Goal: Find specific page/section: Find specific page/section

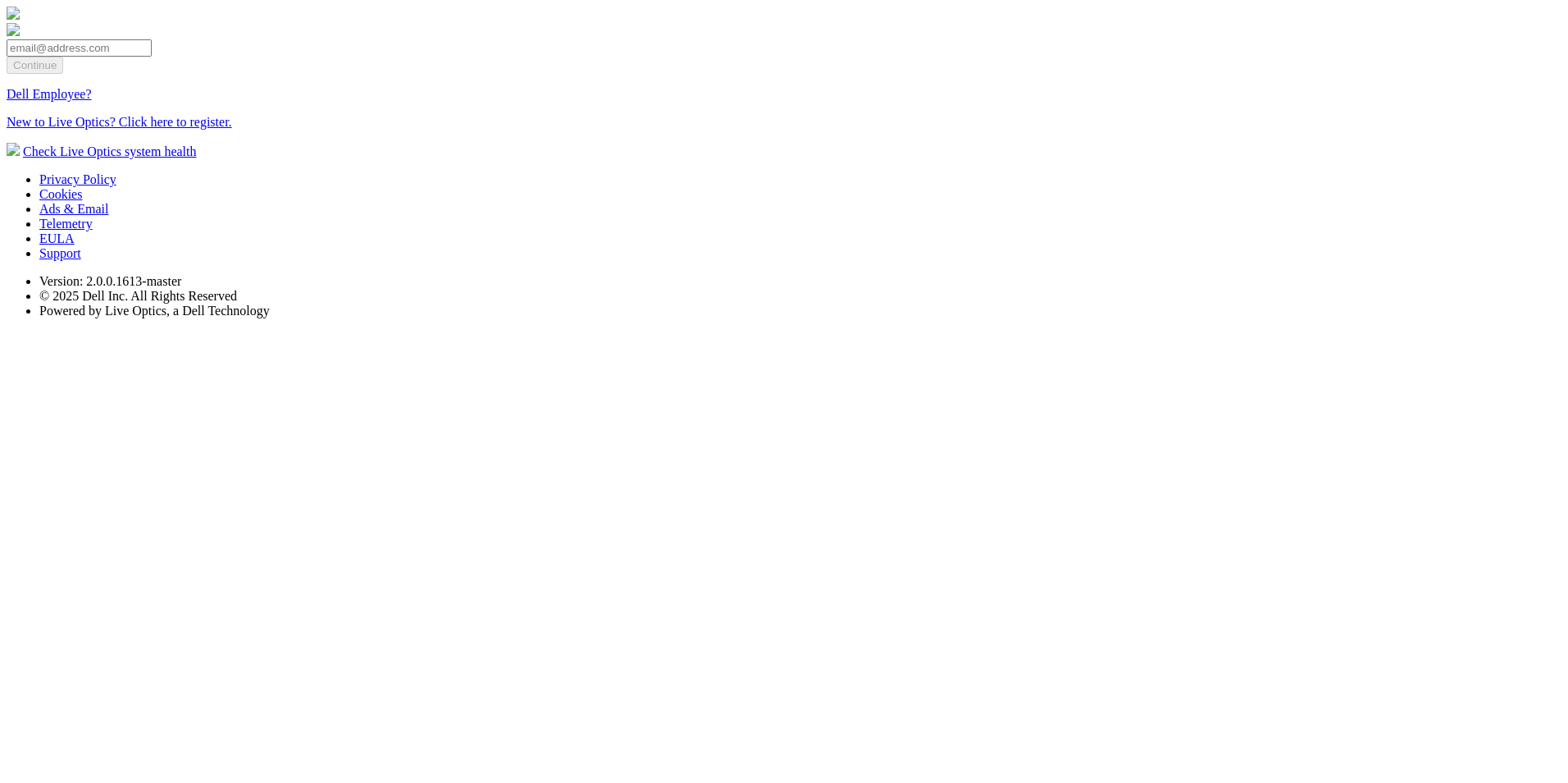
click at [152, 57] on input "email" at bounding box center [79, 48] width 146 height 17
type input "[EMAIL_ADDRESS][DOMAIN_NAME]"
click at [63, 74] on input "Continue" at bounding box center [35, 65] width 57 height 17
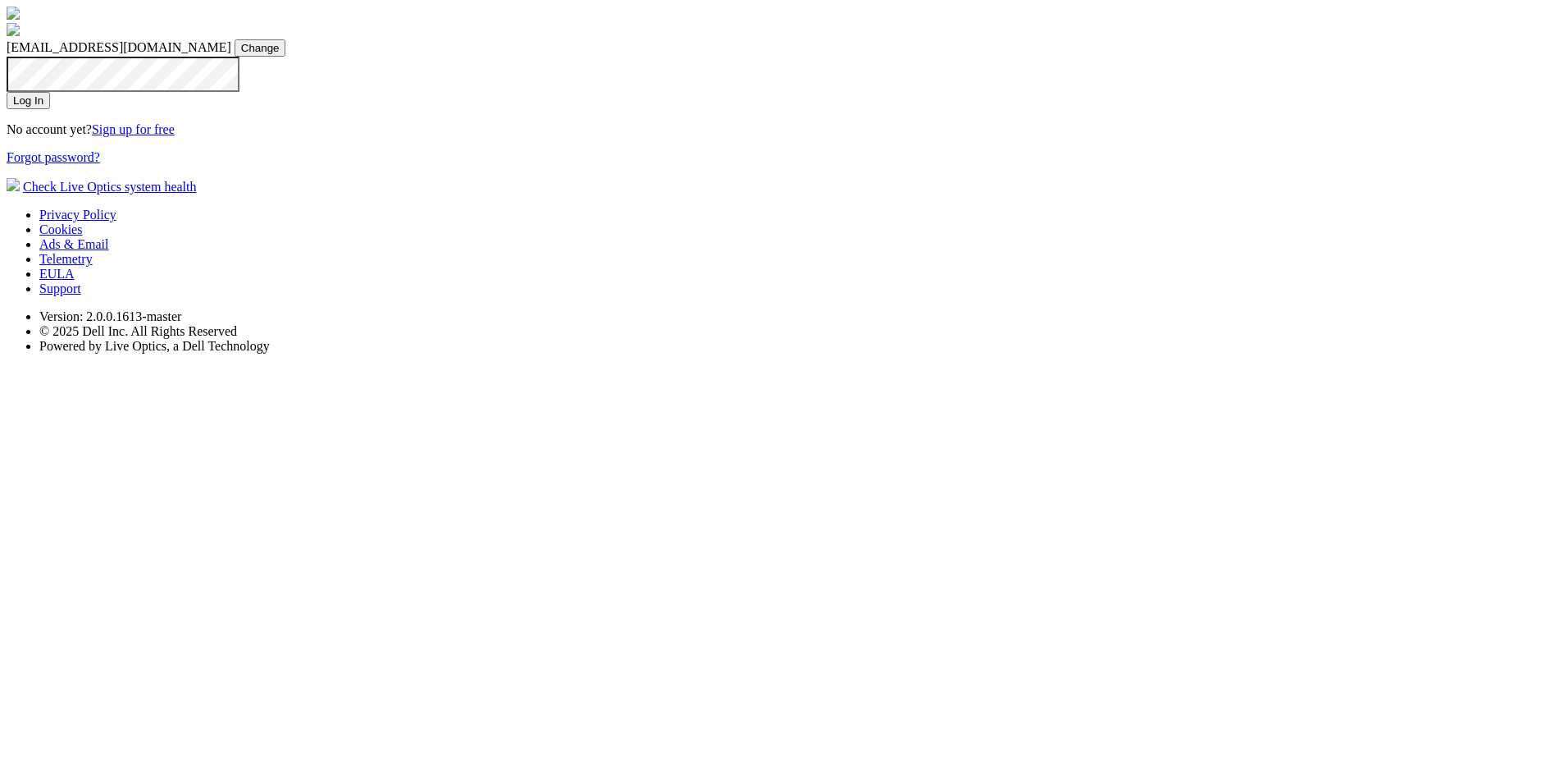
click at [50, 109] on input "Log In" at bounding box center [28, 100] width 44 height 17
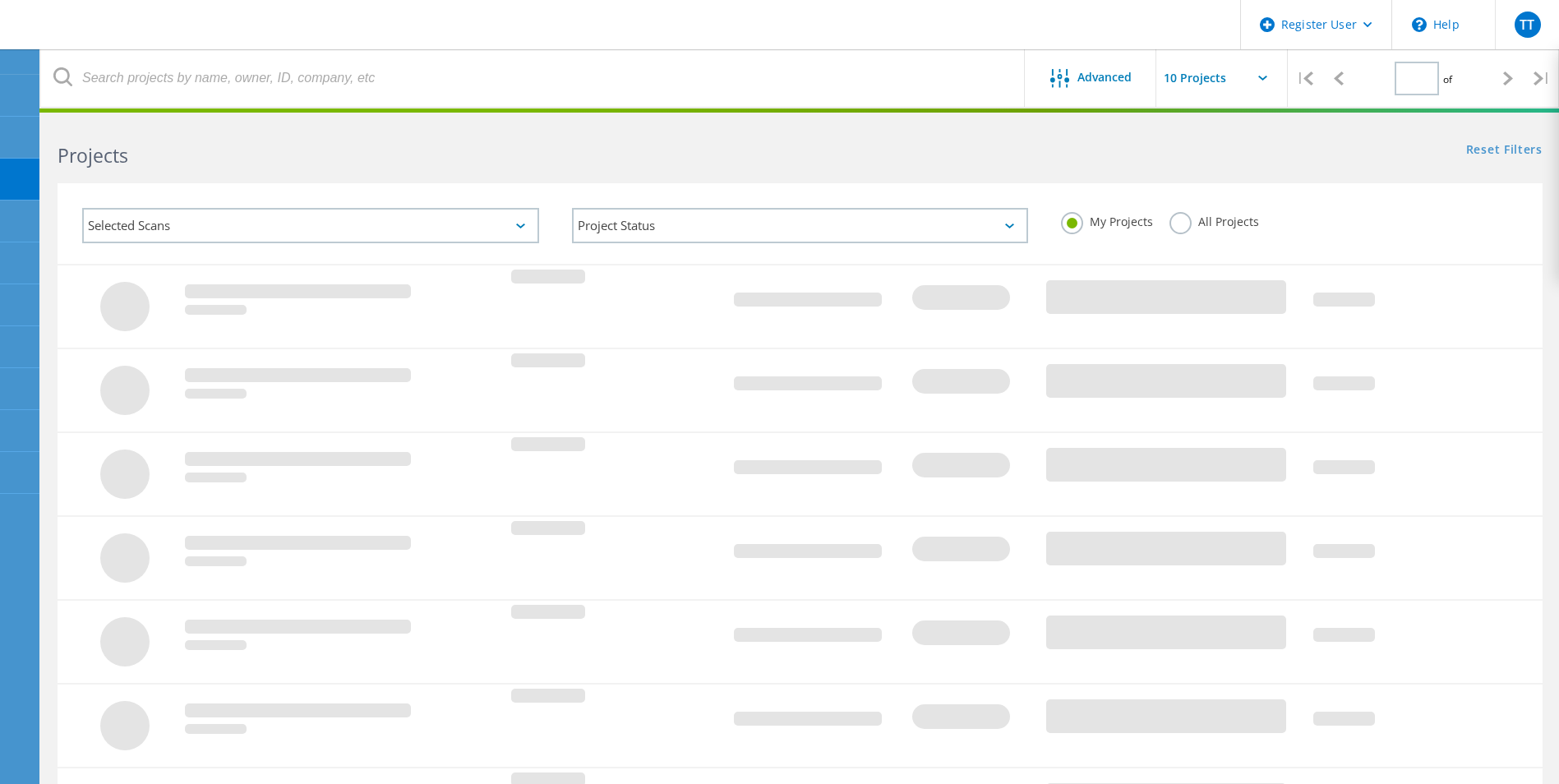
type input "1"
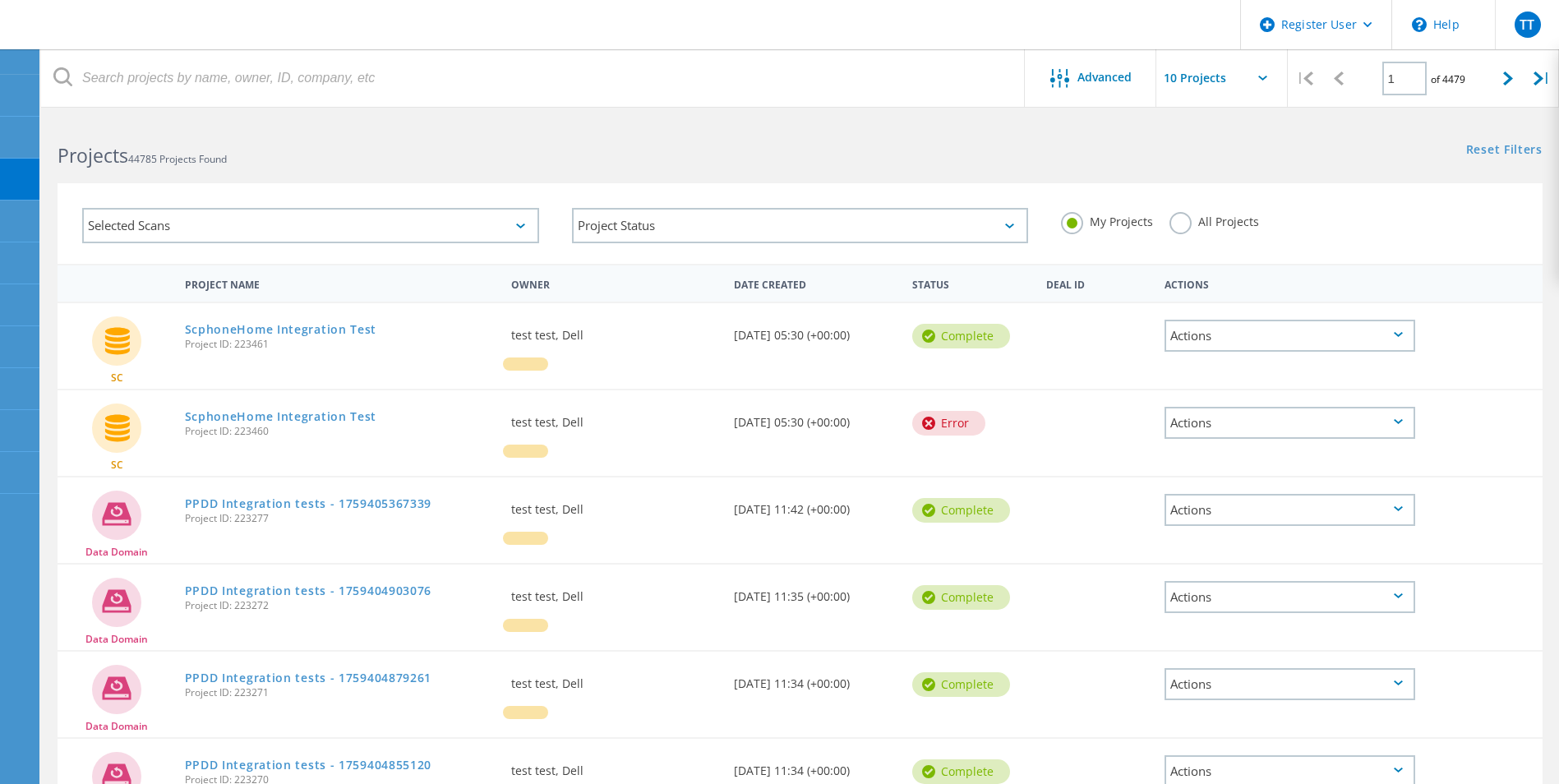
click at [226, 225] on div "Selected Scans" at bounding box center [311, 225] width 457 height 35
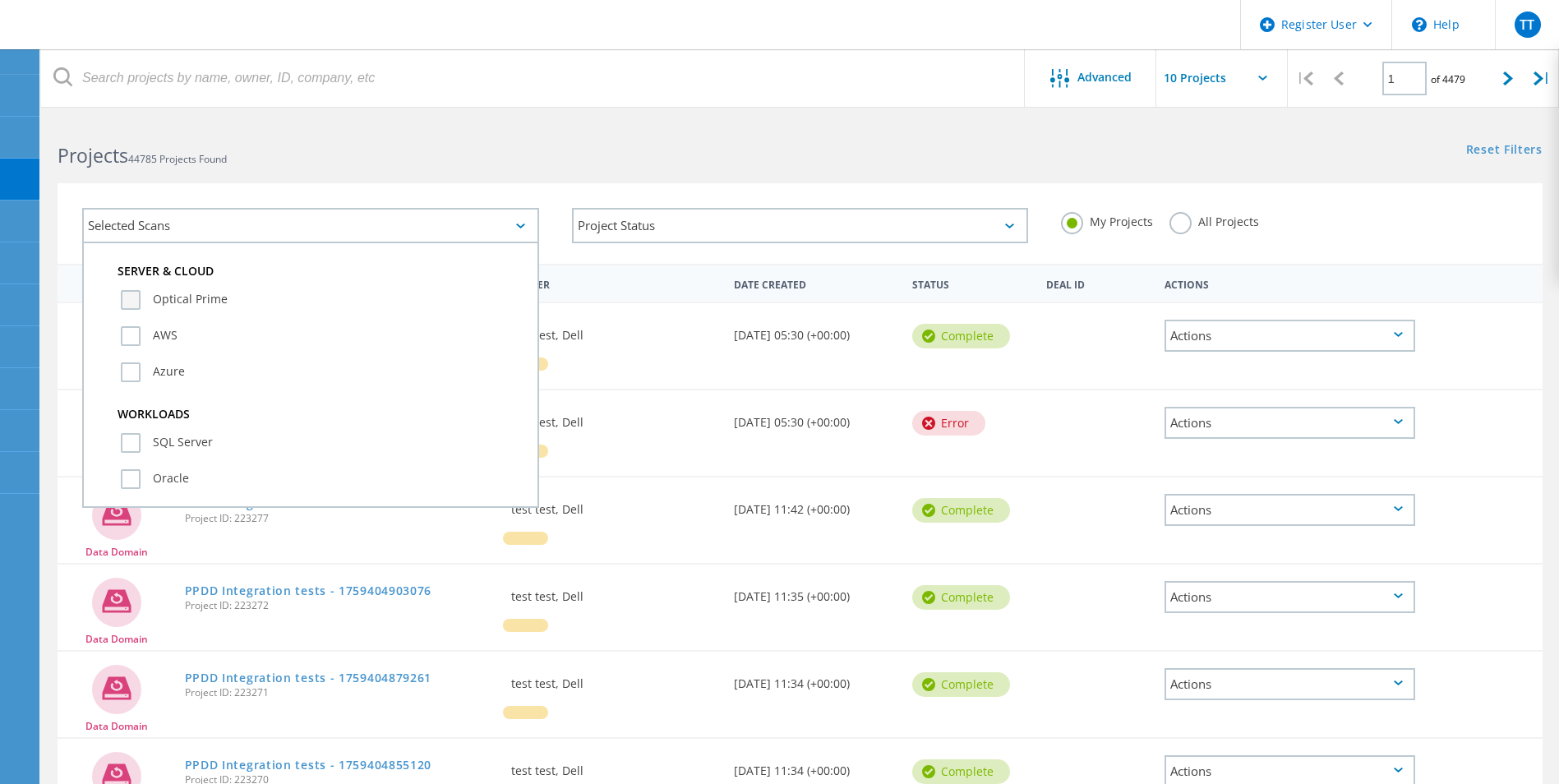
click at [213, 296] on label "Optical Prime" at bounding box center [325, 300] width 409 height 20
click at [0, 0] on input "Optical Prime" at bounding box center [0, 0] width 0 height 0
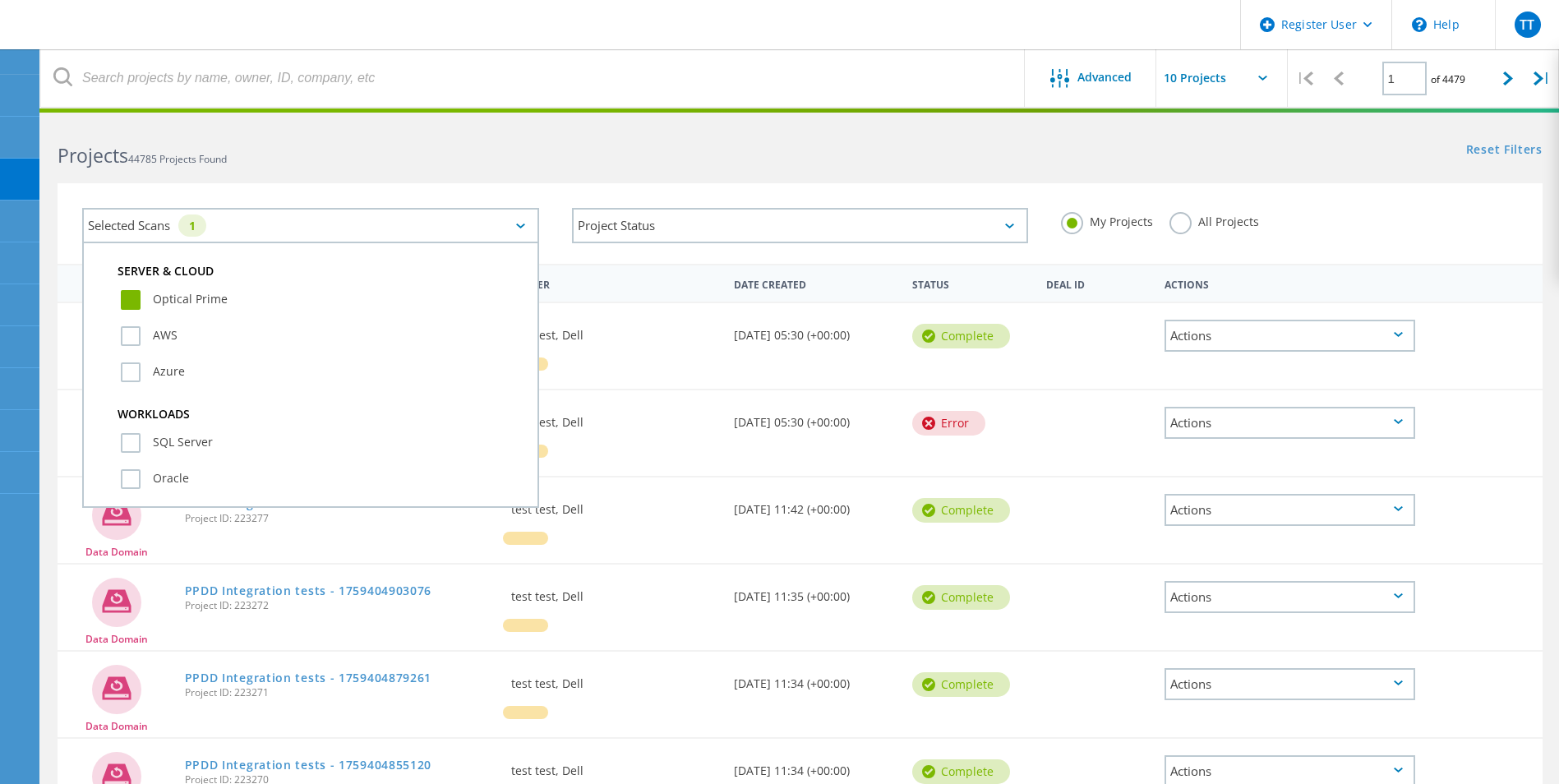
click at [1200, 229] on div "All Projects" at bounding box center [1214, 223] width 90 height 24
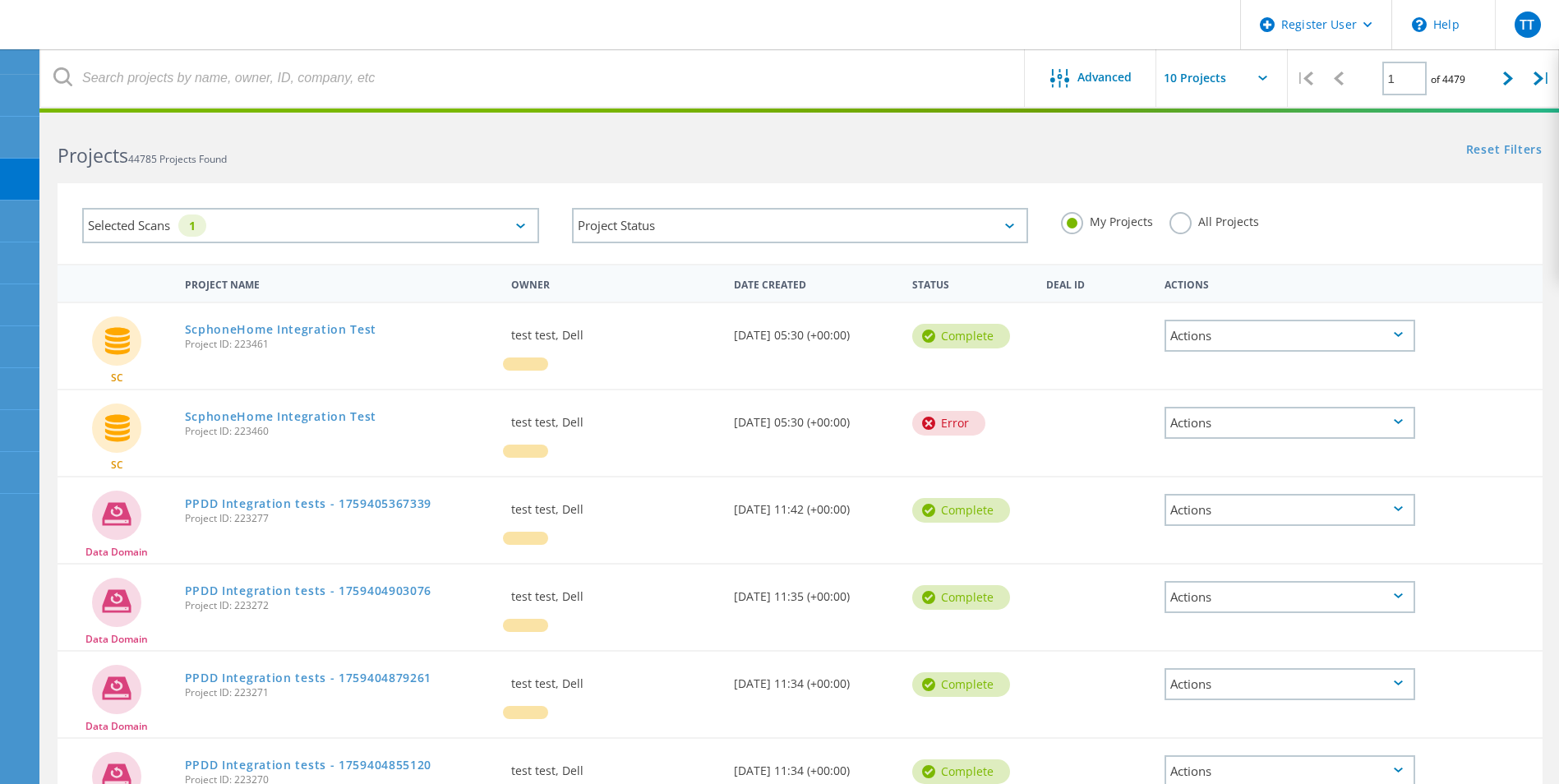
click at [1177, 225] on label "All Projects" at bounding box center [1214, 219] width 90 height 16
click at [0, 0] on input "All Projects" at bounding box center [0, 0] width 0 height 0
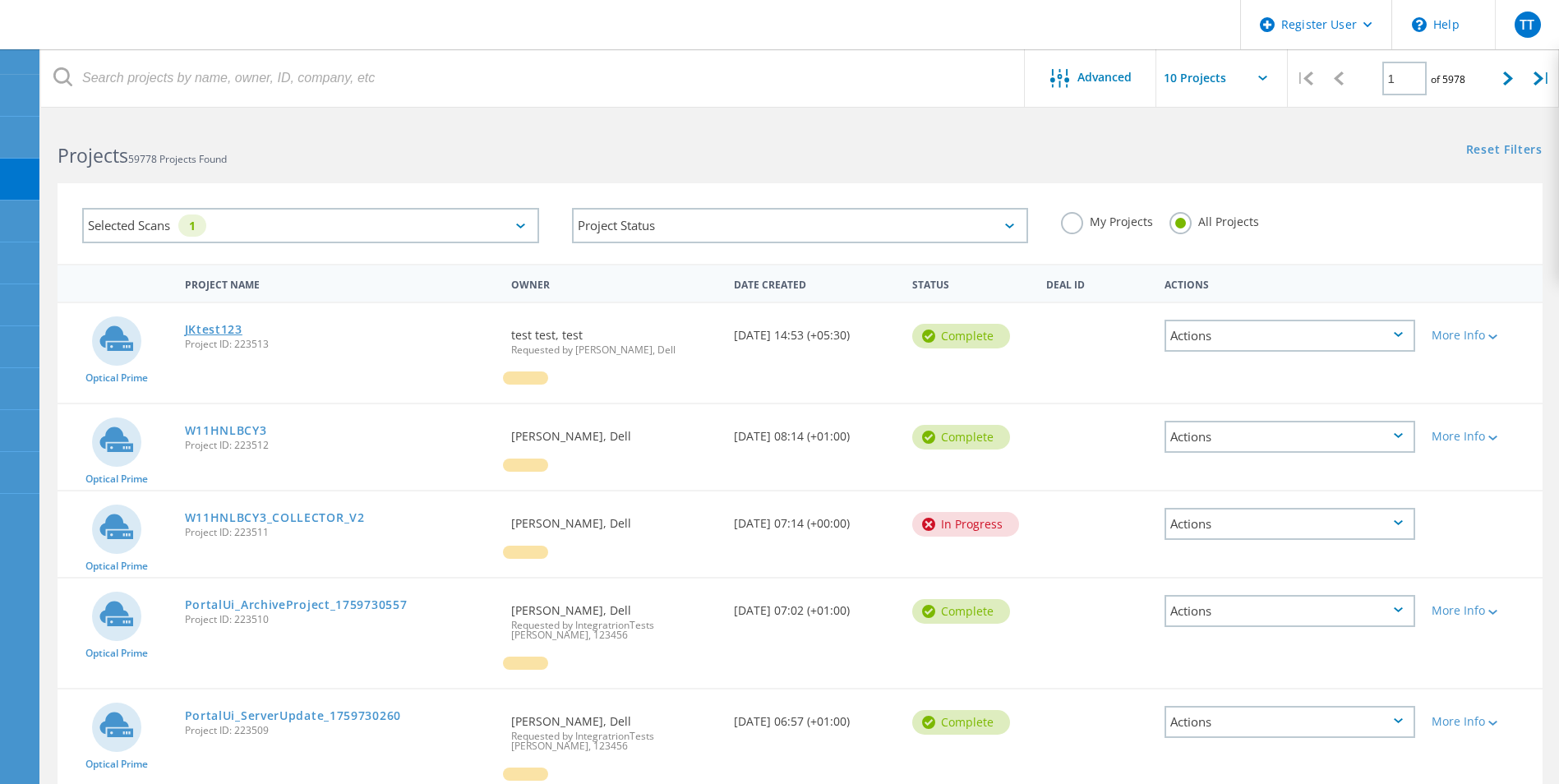
click at [195, 332] on link "JKtest123" at bounding box center [213, 329] width 58 height 12
drag, startPoint x: 265, startPoint y: 307, endPoint x: 335, endPoint y: 648, distance: 348.1
click at [335, 648] on div "Optical Prime PortalUi_ArchiveProject_1759730557 Project ID: 223510 Requested B…" at bounding box center [800, 632] width 1485 height 110
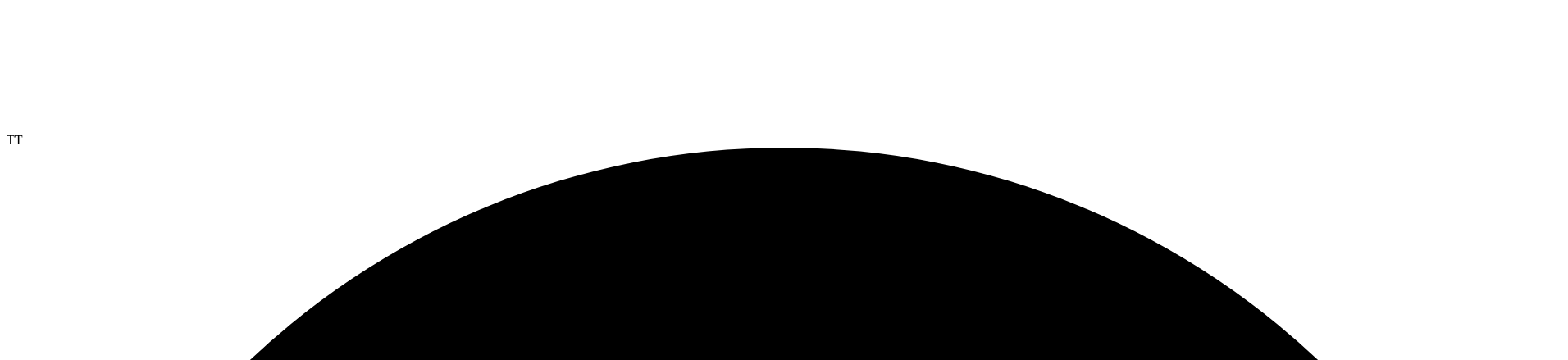
scroll to position [164, 0]
